Goal: Task Accomplishment & Management: Use online tool/utility

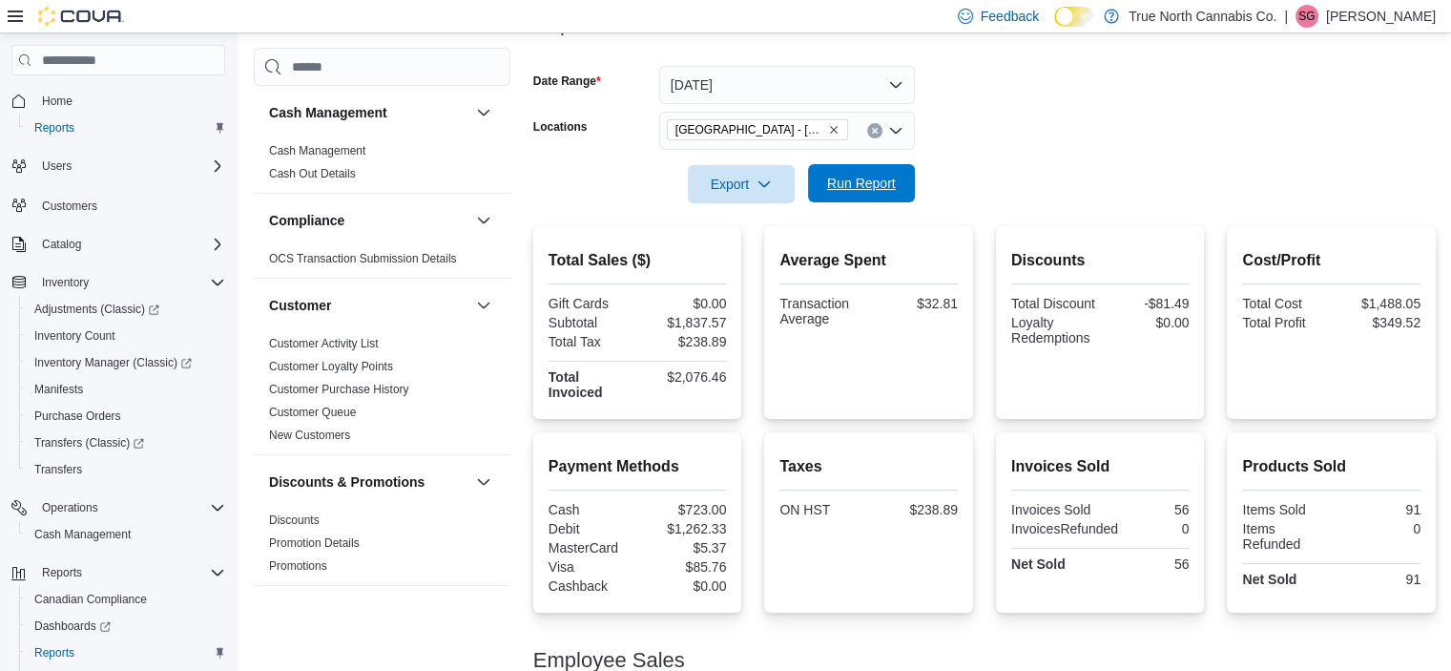
scroll to position [263, 0]
click at [901, 186] on span "Run Report" at bounding box center [861, 183] width 84 height 38
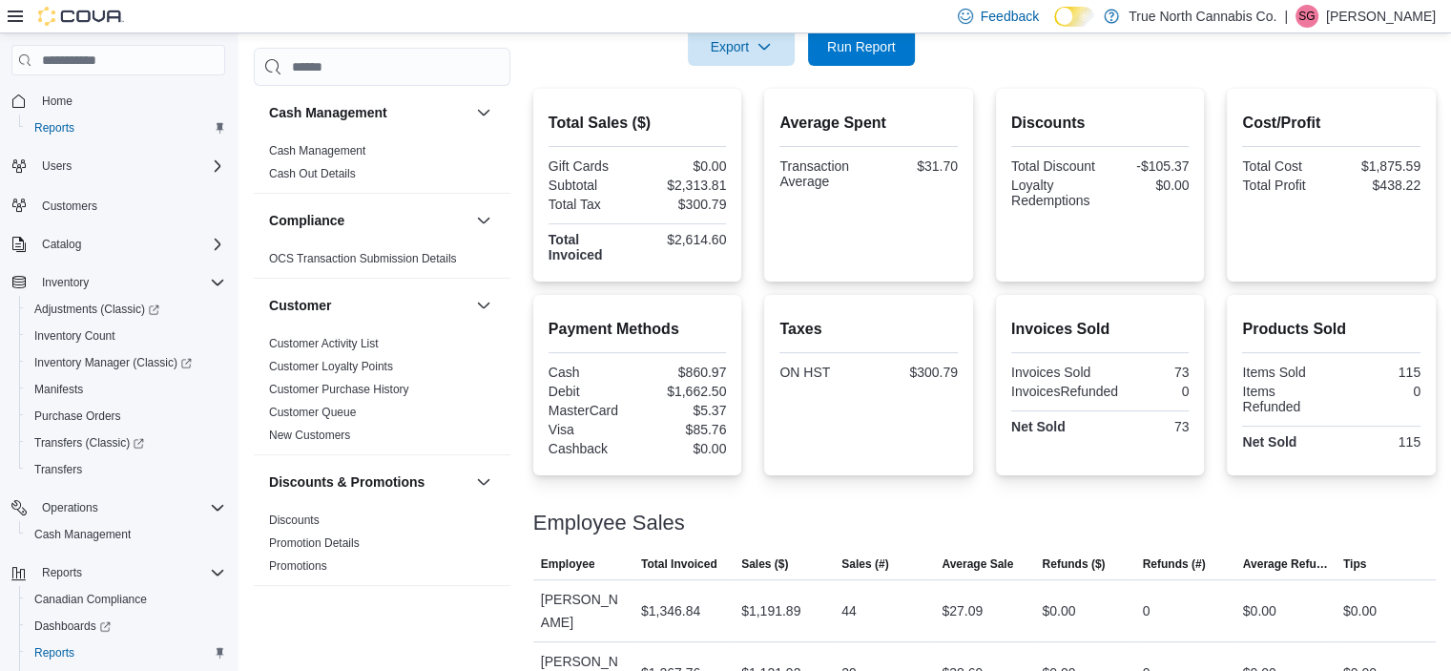
scroll to position [403, 0]
